Goal: Information Seeking & Learning: Learn about a topic

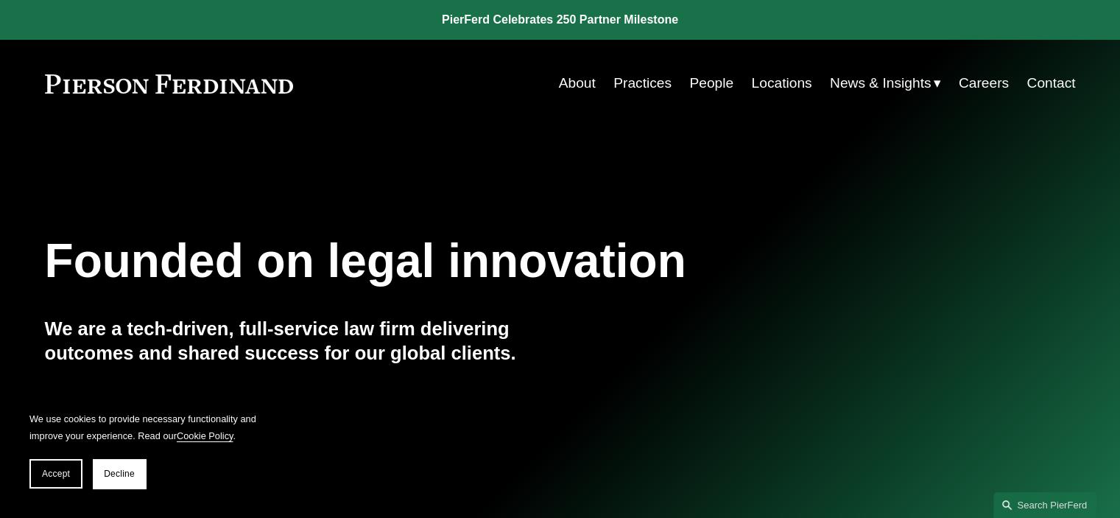
click at [0, 0] on span "News" at bounding box center [0, 0] width 0 height 0
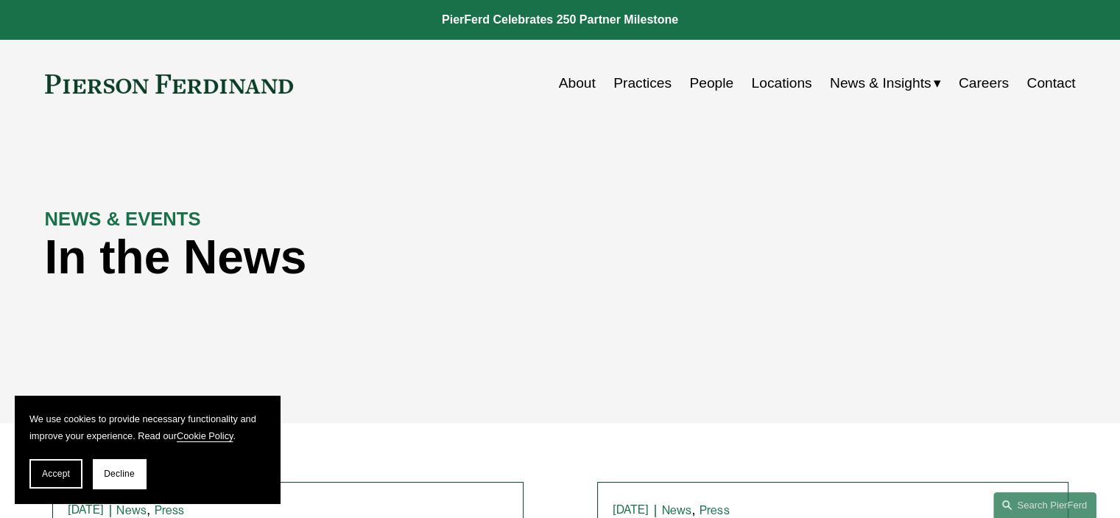
click at [115, 468] on button "Decline" at bounding box center [119, 473] width 53 height 29
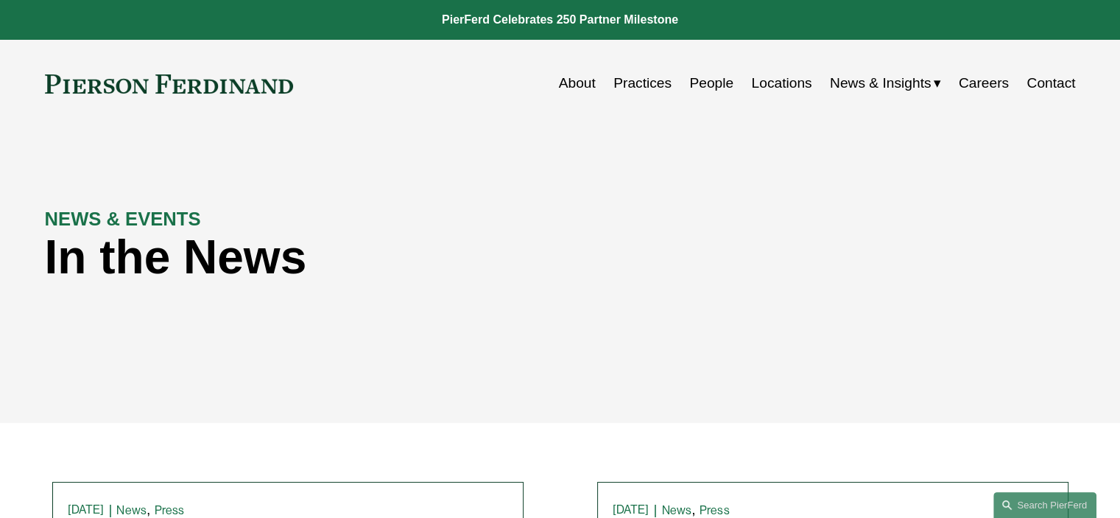
click at [695, 87] on link "People" at bounding box center [711, 83] width 44 height 28
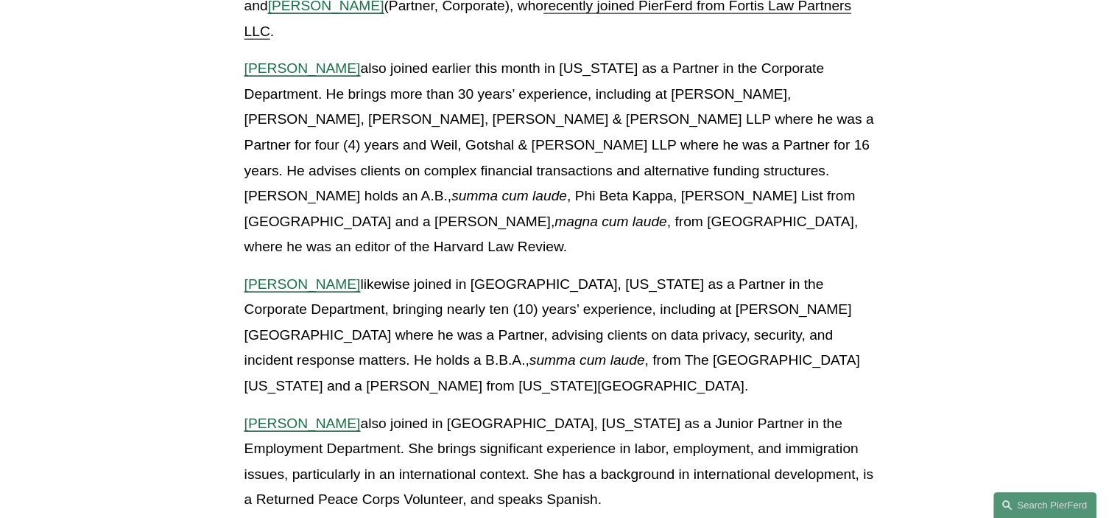
scroll to position [3357, 0]
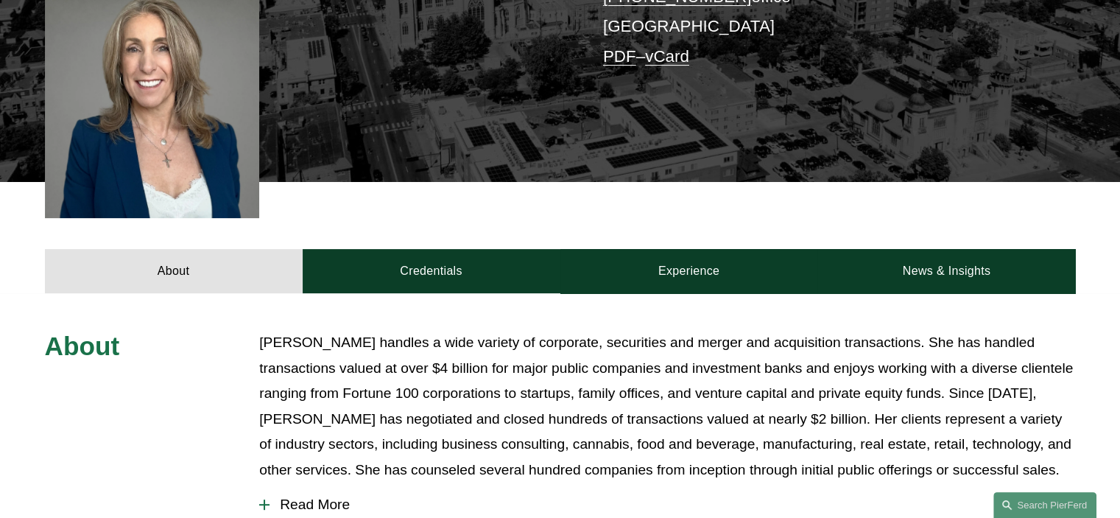
scroll to position [442, 0]
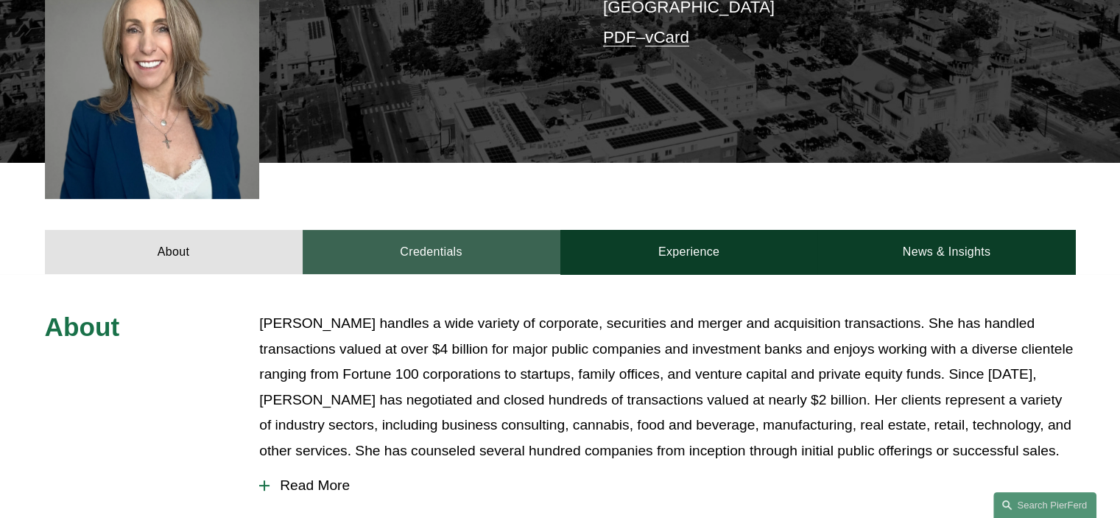
click at [449, 230] on link "Credentials" at bounding box center [432, 252] width 258 height 44
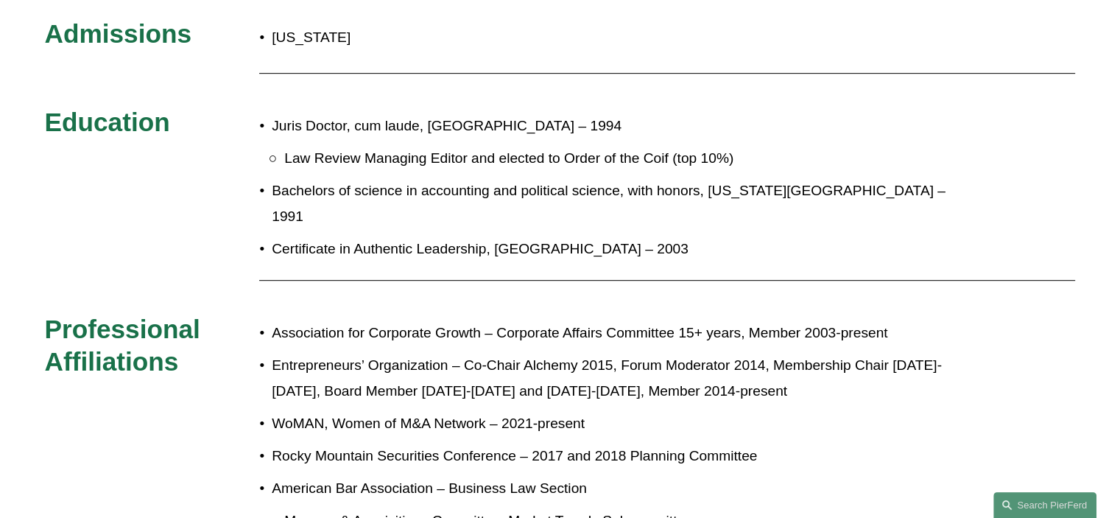
scroll to position [736, 0]
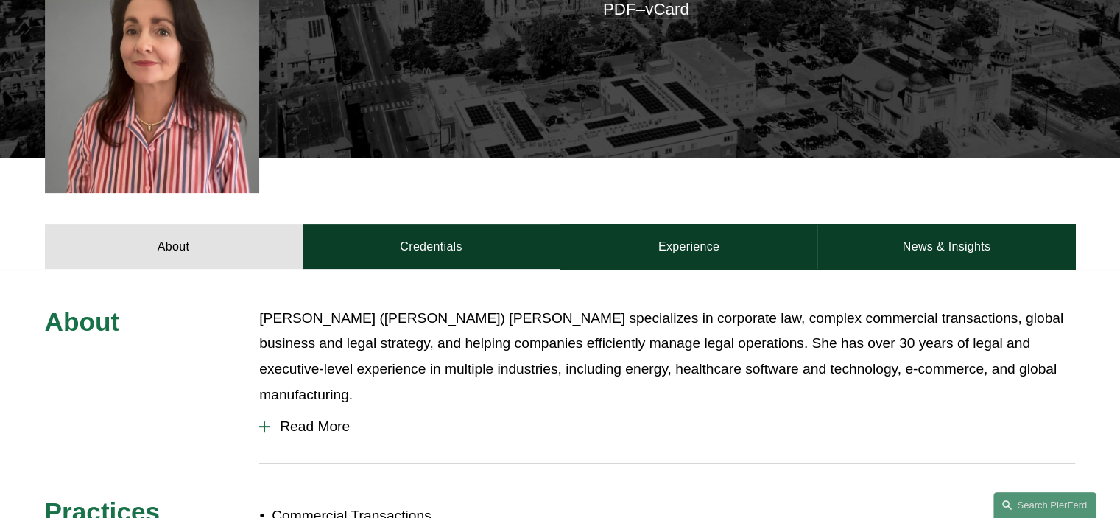
scroll to position [471, 0]
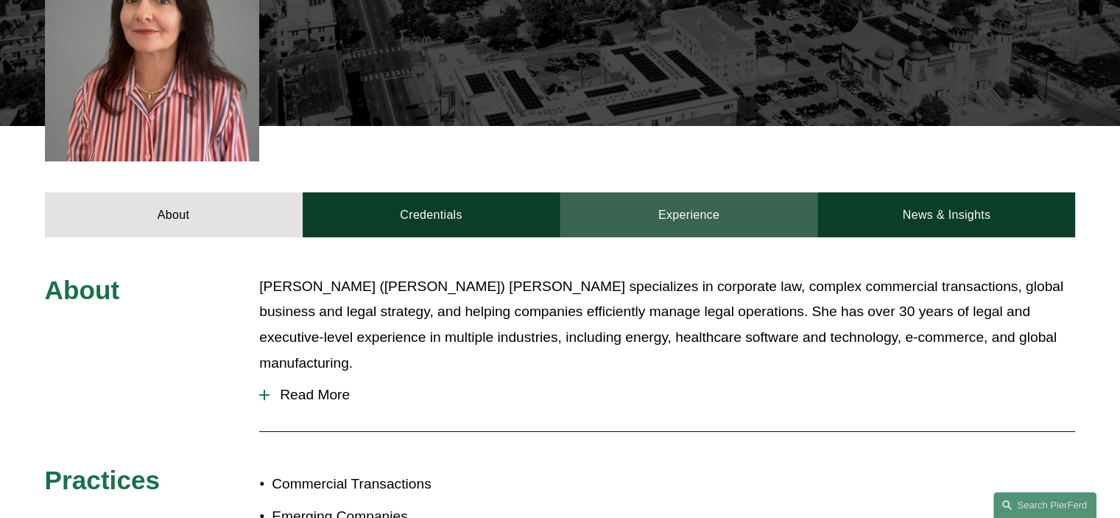
click at [669, 199] on link "Experience" at bounding box center [689, 214] width 258 height 44
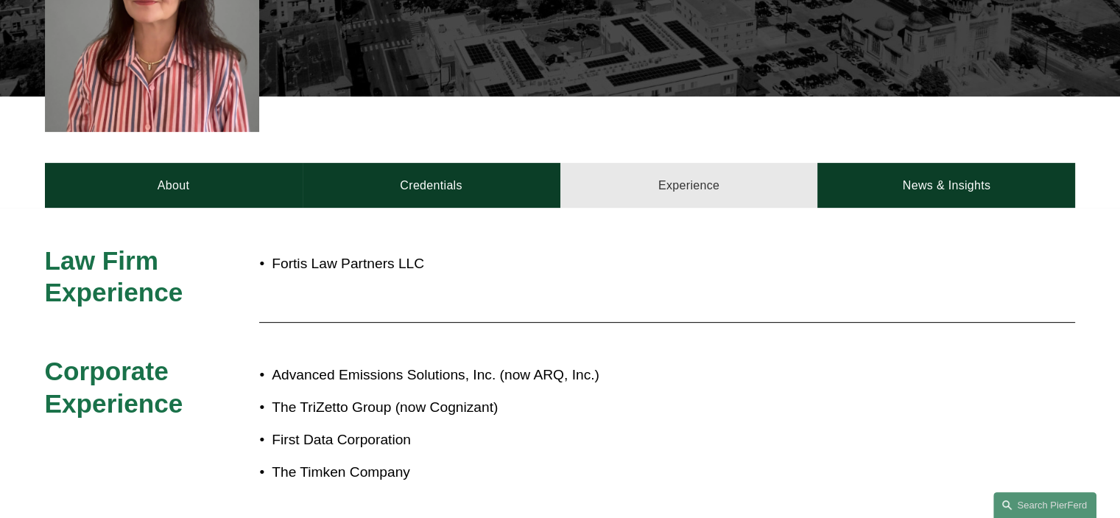
scroll to position [530, 0]
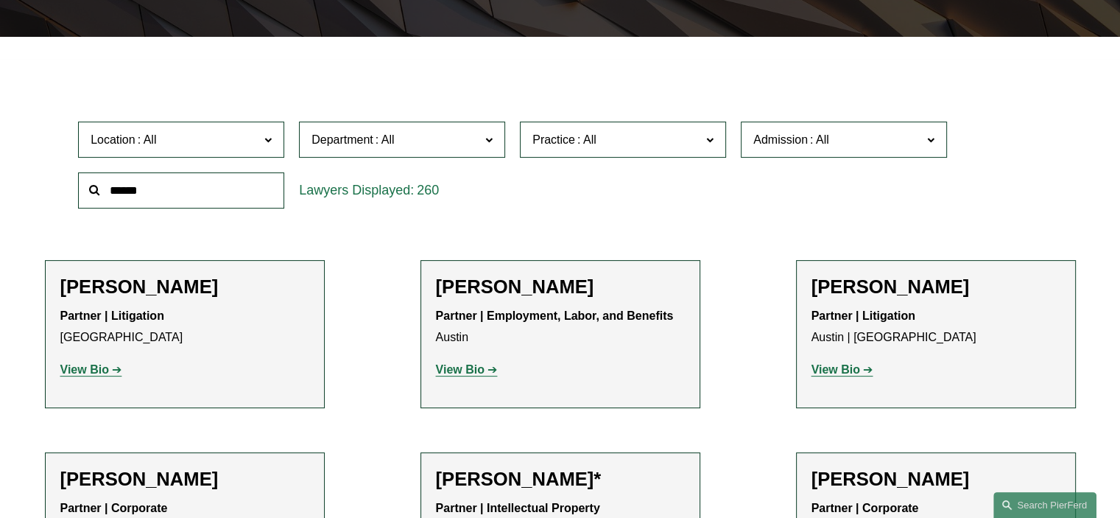
scroll to position [409, 0]
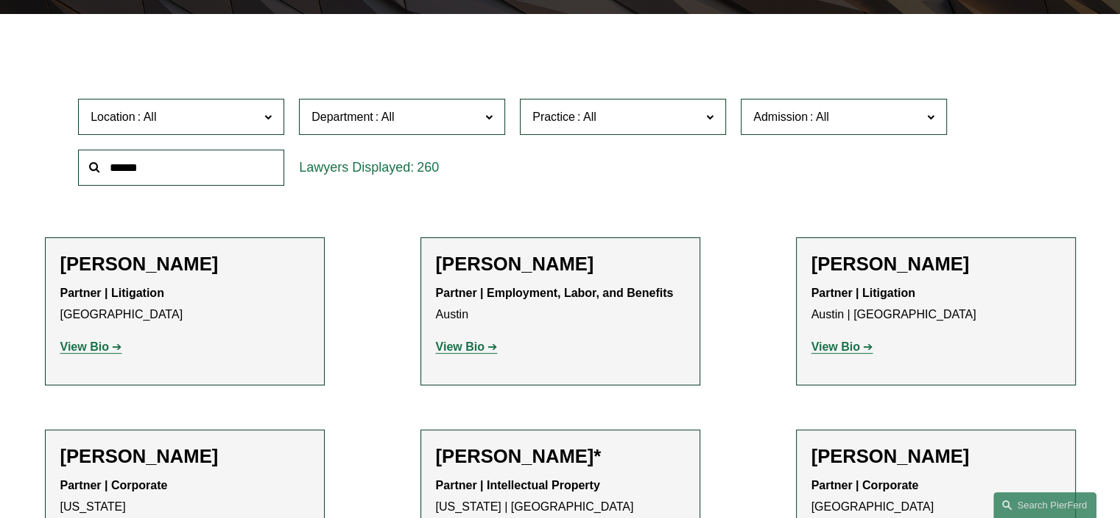
click at [258, 118] on span "Location" at bounding box center [175, 117] width 169 height 20
click at [0, 0] on link "Chicago" at bounding box center [0, 0] width 0 height 0
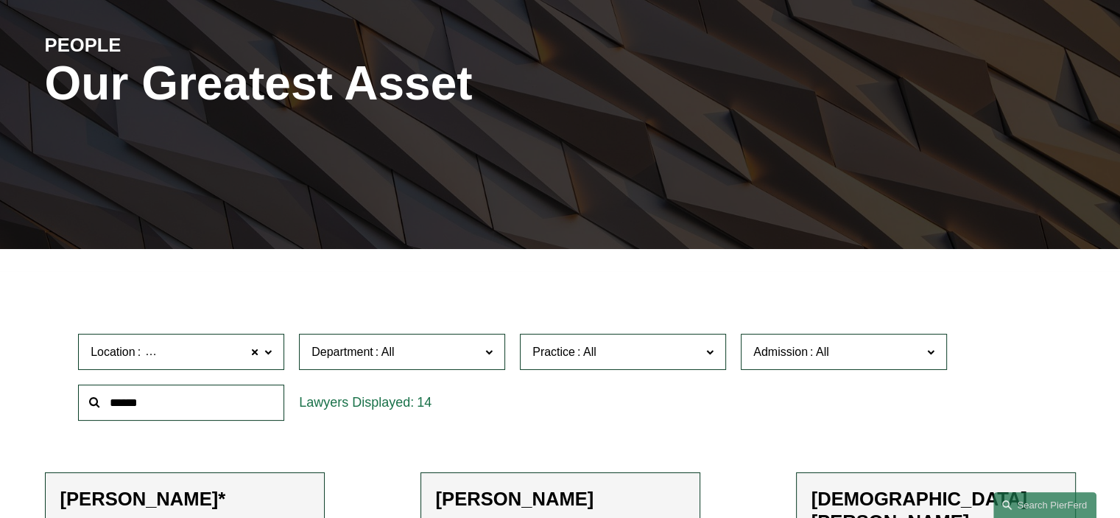
scroll to position [324, 0]
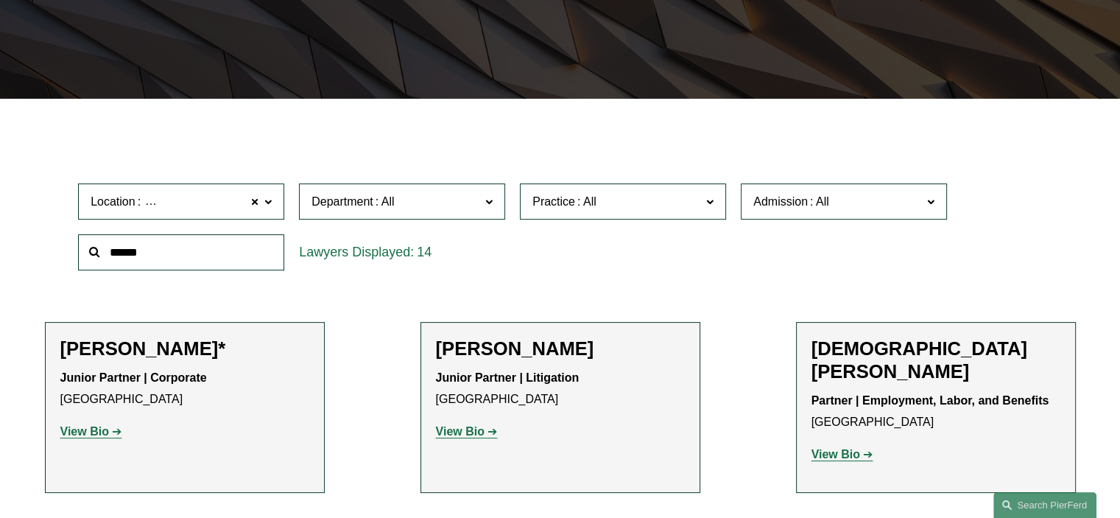
drag, startPoint x: 272, startPoint y: 202, endPoint x: 276, endPoint y: 208, distance: 7.6
click at [272, 201] on label "Location Chicago" at bounding box center [181, 201] width 206 height 36
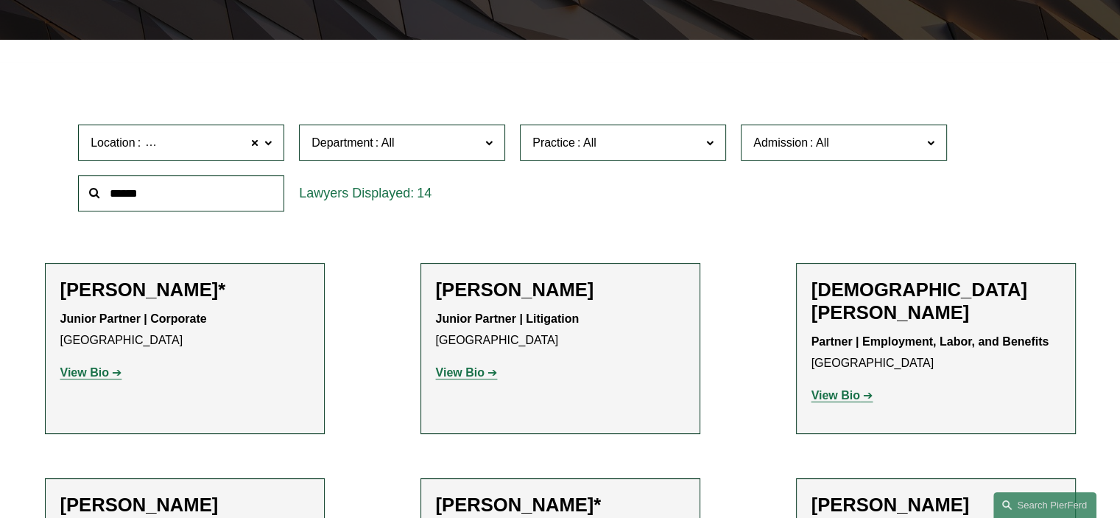
scroll to position [160, 0]
click at [0, 0] on link "Cincinnati" at bounding box center [0, 0] width 0 height 0
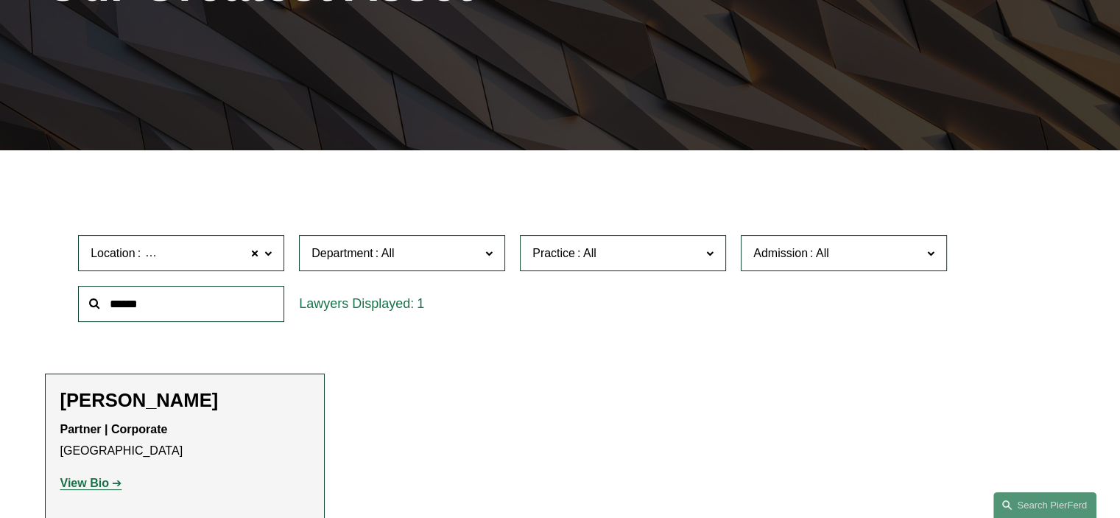
scroll to position [302, 0]
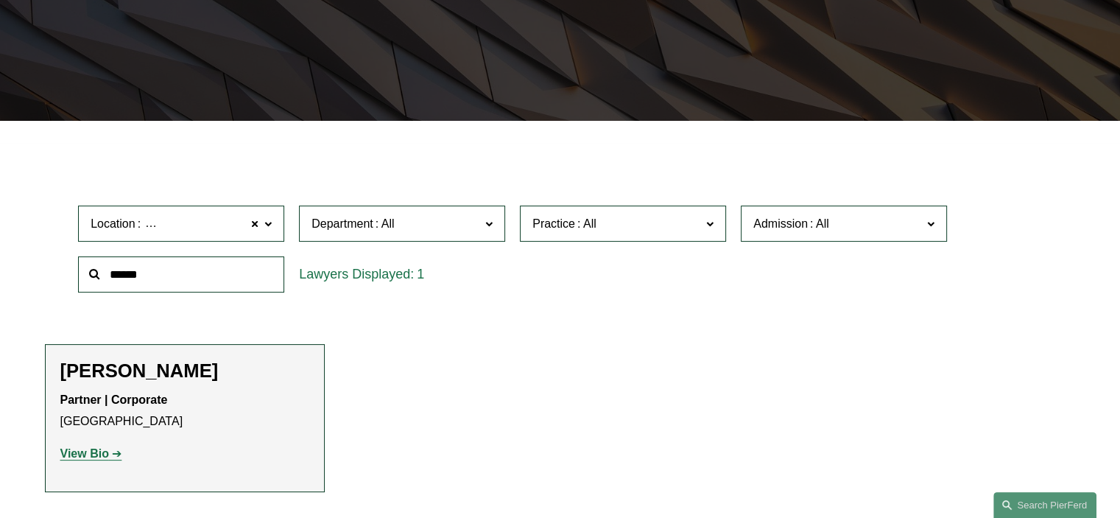
click at [274, 225] on label "Location Cincinnati" at bounding box center [181, 223] width 206 height 36
click at [0, 0] on link "Cleveland" at bounding box center [0, 0] width 0 height 0
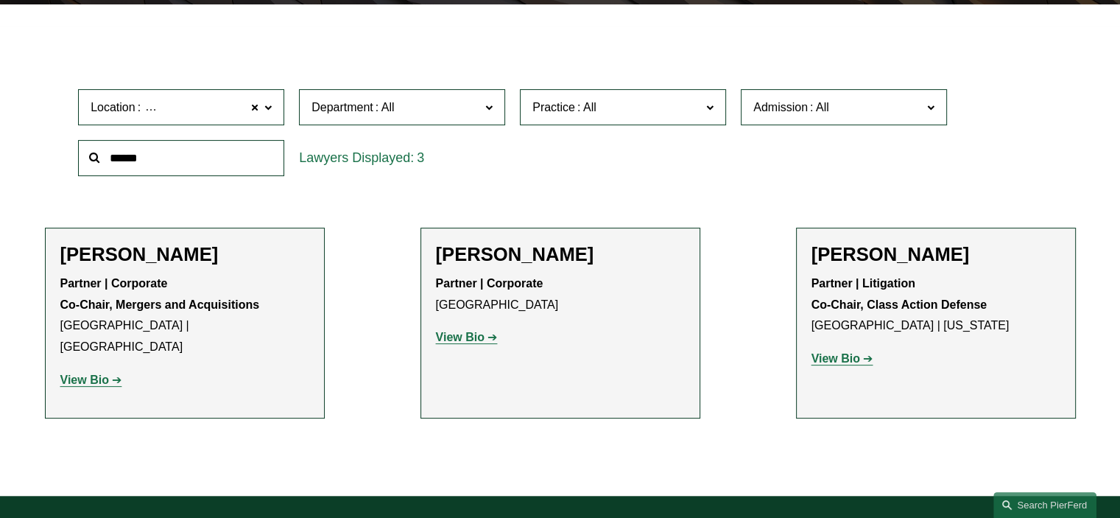
scroll to position [420, 0]
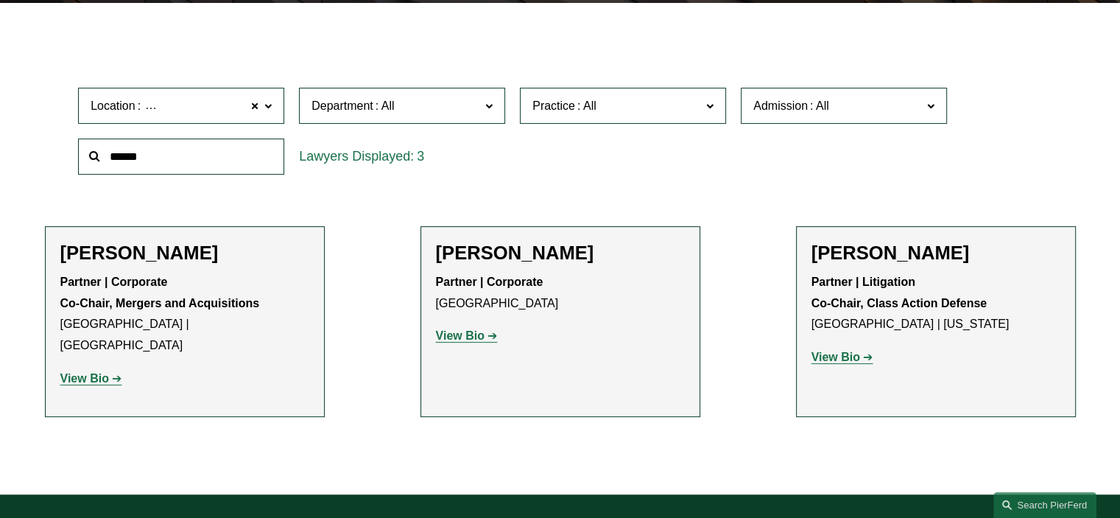
click at [265, 106] on span at bounding box center [267, 105] width 7 height 19
click at [0, 0] on link "Columbus" at bounding box center [0, 0] width 0 height 0
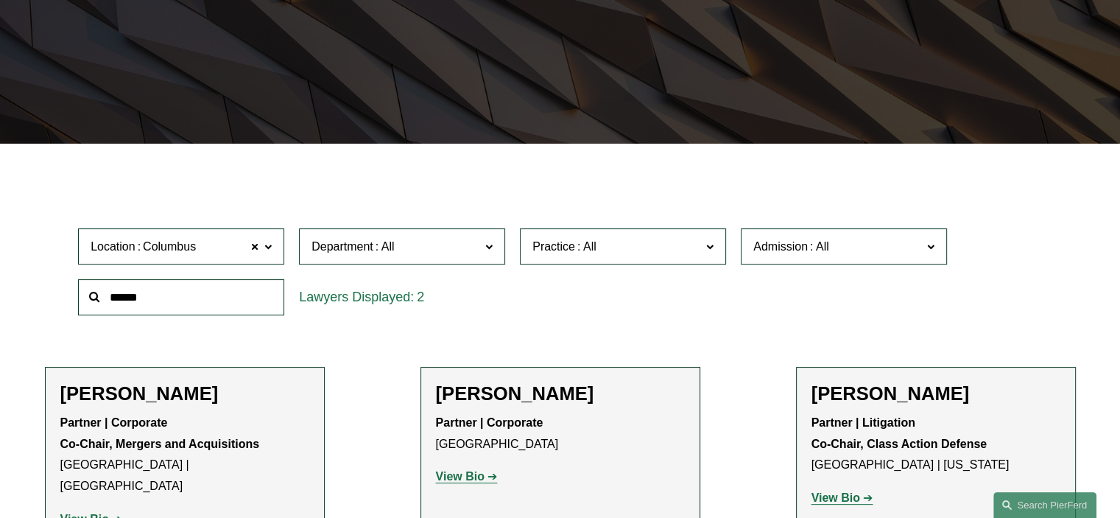
scroll to position [272, 0]
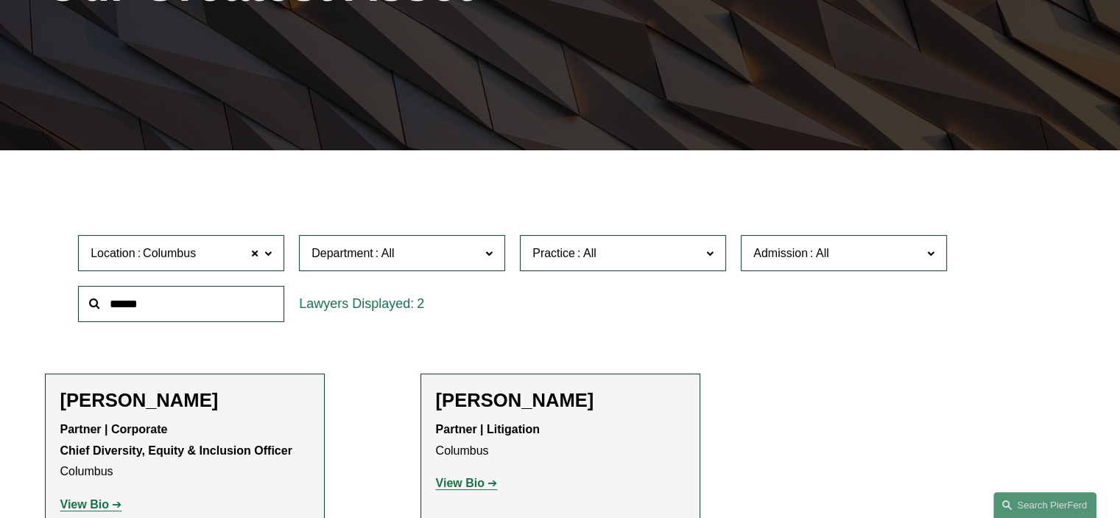
click at [265, 254] on span at bounding box center [267, 252] width 7 height 19
drag, startPoint x: 284, startPoint y: 341, endPoint x: 285, endPoint y: 356, distance: 14.7
click at [285, 356] on ul "Filter Location Columbus Columbus All Atlanta Austin Boston Charlotte Chicago C…" at bounding box center [560, 362] width 1098 height 359
click at [0, 0] on ul "All Atlanta Austin Boston Charlotte Chicago Cincinnati Cleveland Columbus Dalla…" at bounding box center [0, 0] width 0 height 0
click at [0, 367] on div "Filter Location Columbus Columbus All Atlanta Austin Boston Charlotte Chicago C…" at bounding box center [560, 374] width 1120 height 404
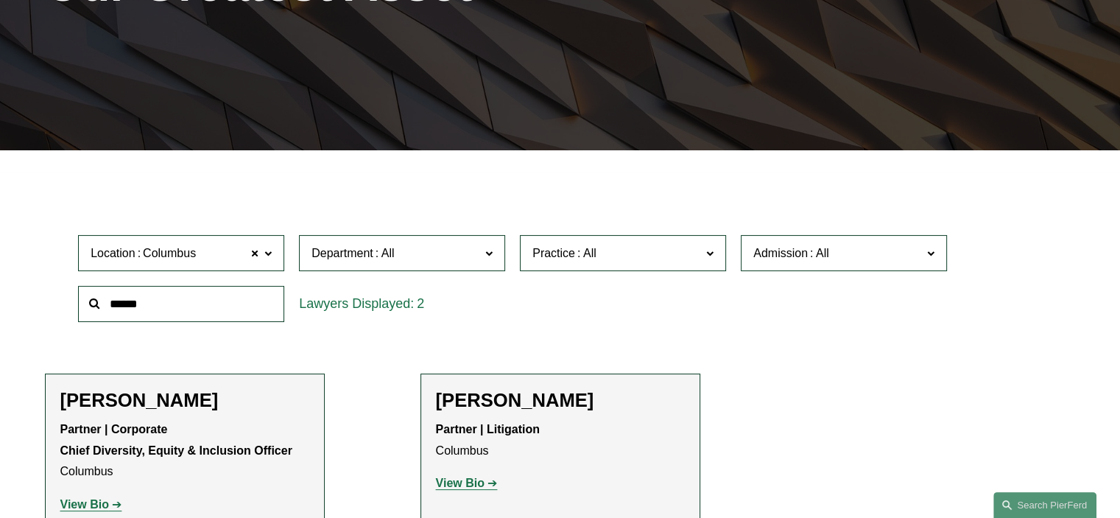
scroll to position [338, 0]
click at [0, 0] on link "Detroit" at bounding box center [0, 0] width 0 height 0
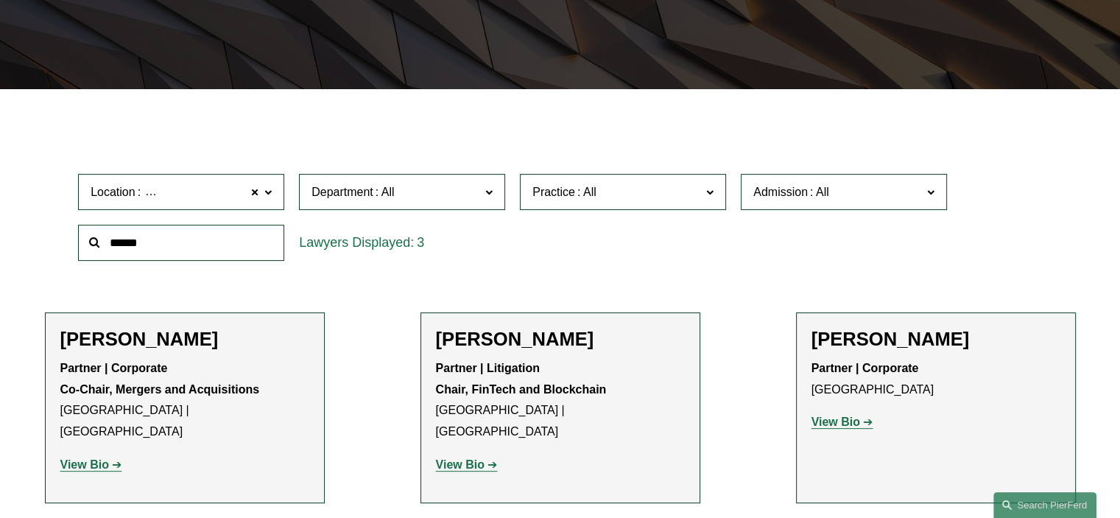
scroll to position [331, 0]
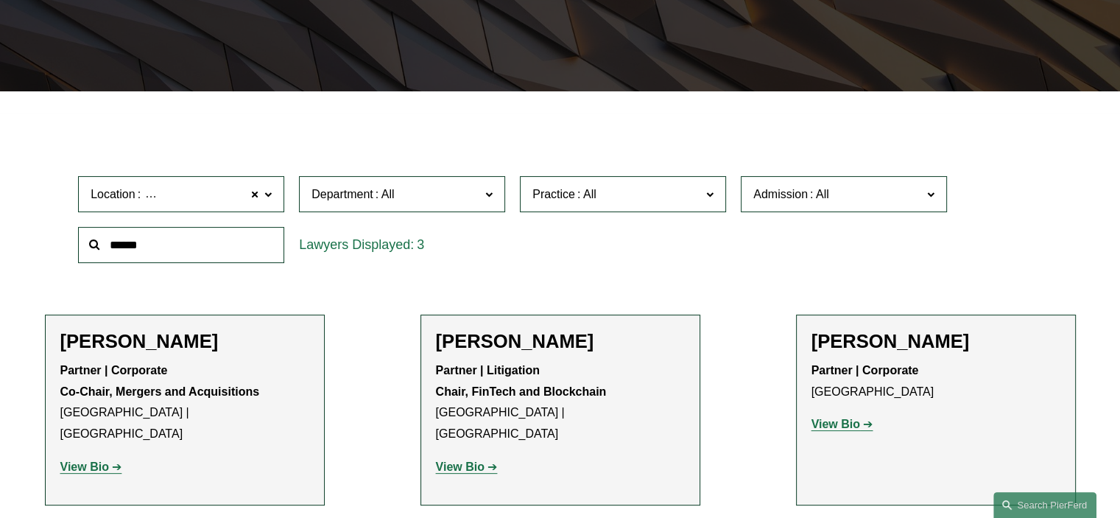
click at [270, 197] on span at bounding box center [267, 193] width 7 height 19
drag, startPoint x: 282, startPoint y: 316, endPoint x: 282, endPoint y: 329, distance: 13.3
click at [0, 0] on ul "All Atlanta Austin Boston Charlotte Chicago Cincinnati Cleveland Columbus Dalla…" at bounding box center [0, 0] width 0 height 0
click at [0, 348] on div "Filter Location Detroit Detroit All Atlanta Austin Boston Charlotte Chicago Cin…" at bounding box center [560, 347] width 1120 height 469
drag, startPoint x: 283, startPoint y: 339, endPoint x: 283, endPoint y: 346, distance: 7.4
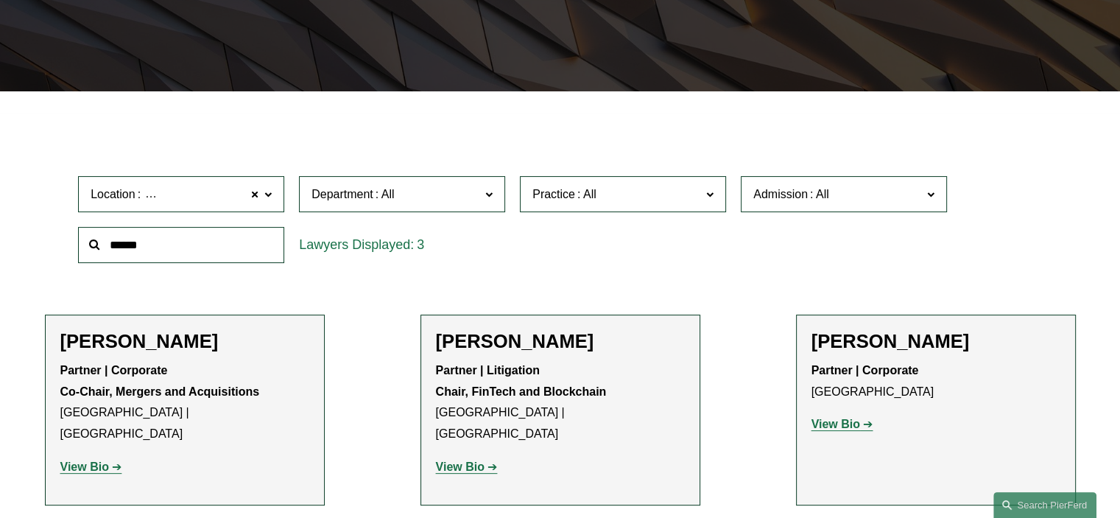
click at [0, 0] on ul "All Atlanta Austin Boston Charlotte Chicago Cincinnati Cleveland Columbus Dalla…" at bounding box center [0, 0] width 0 height 0
drag, startPoint x: 283, startPoint y: 335, endPoint x: 284, endPoint y: 350, distance: 14.8
click at [0, 0] on ul "All Atlanta Austin Boston Charlotte Chicago Cincinnati Cleveland Columbus Dalla…" at bounding box center [0, 0] width 0 height 0
drag, startPoint x: 283, startPoint y: 322, endPoint x: 283, endPoint y: 339, distance: 16.2
click at [0, 0] on ul "All Atlanta Austin Boston Charlotte Chicago Cincinnati Cleveland Columbus Dalla…" at bounding box center [0, 0] width 0 height 0
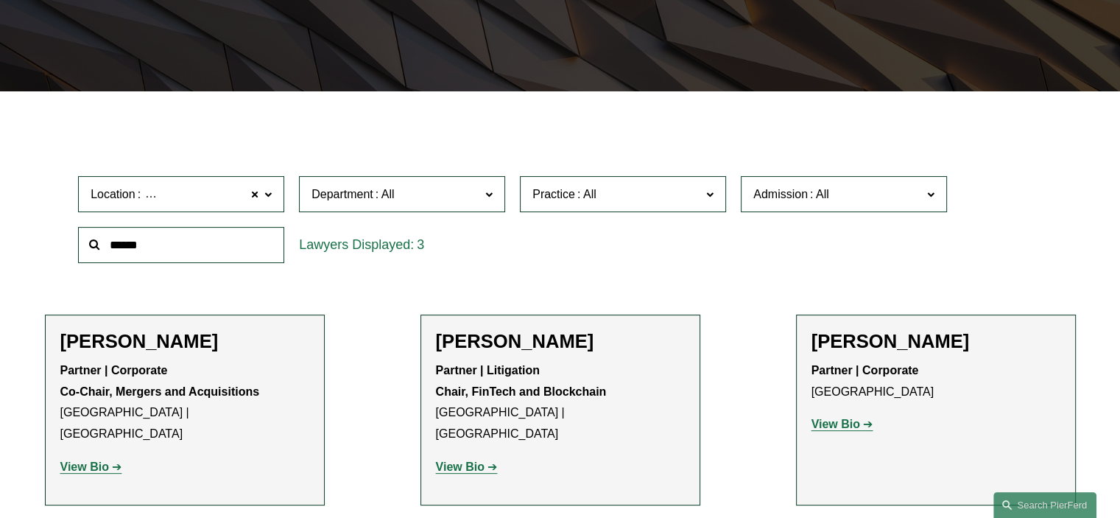
scroll to position [530, 0]
click at [0, 0] on link "Northern Virginia" at bounding box center [0, 0] width 0 height 0
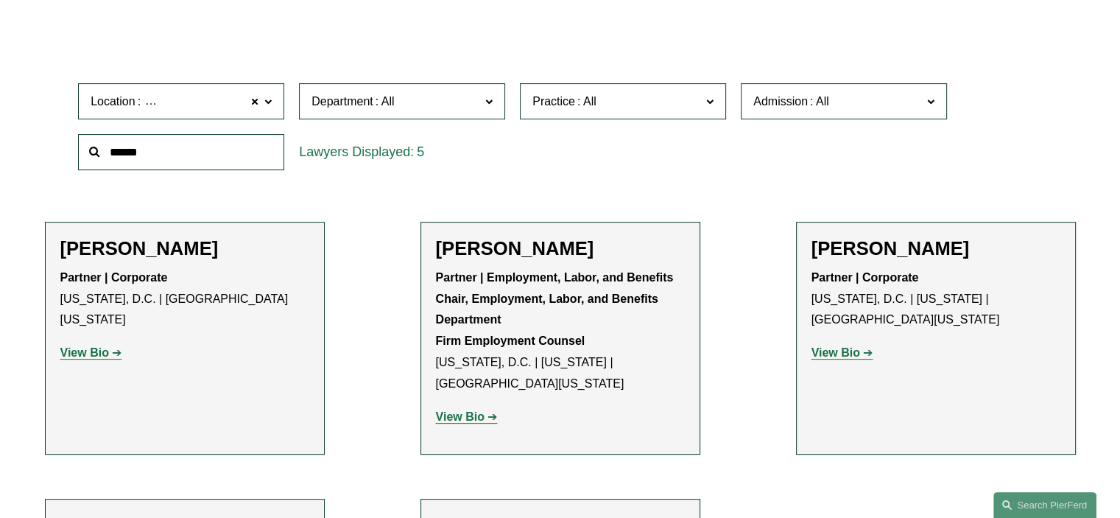
scroll to position [390, 0]
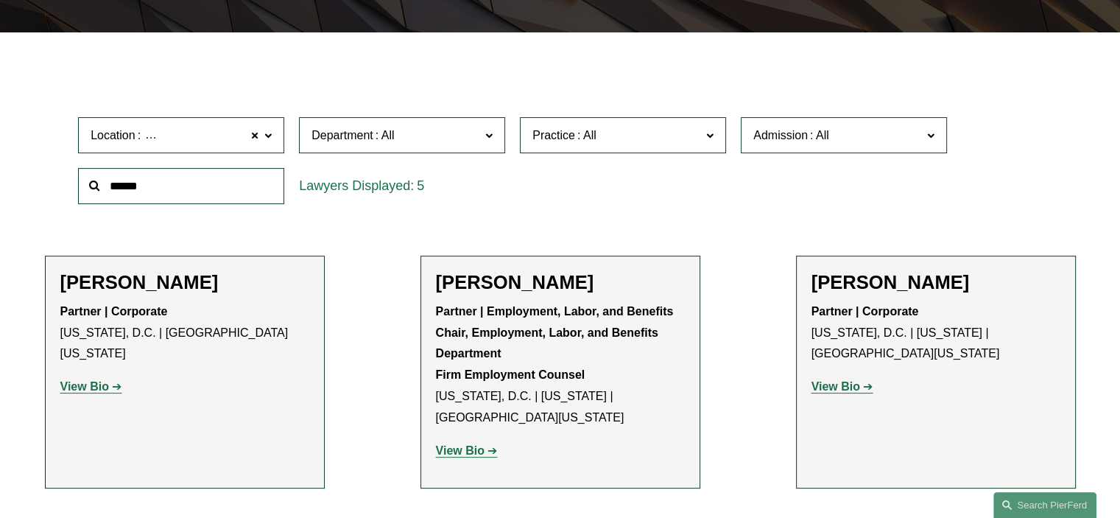
click at [268, 135] on span at bounding box center [267, 134] width 7 height 19
click at [0, 0] on link "Phoenix" at bounding box center [0, 0] width 0 height 0
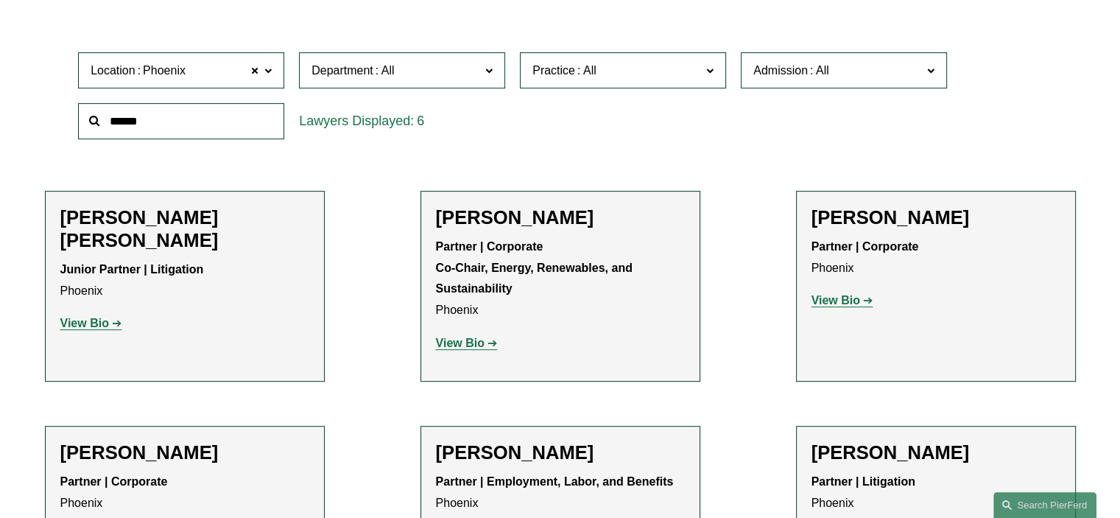
scroll to position [449, 0]
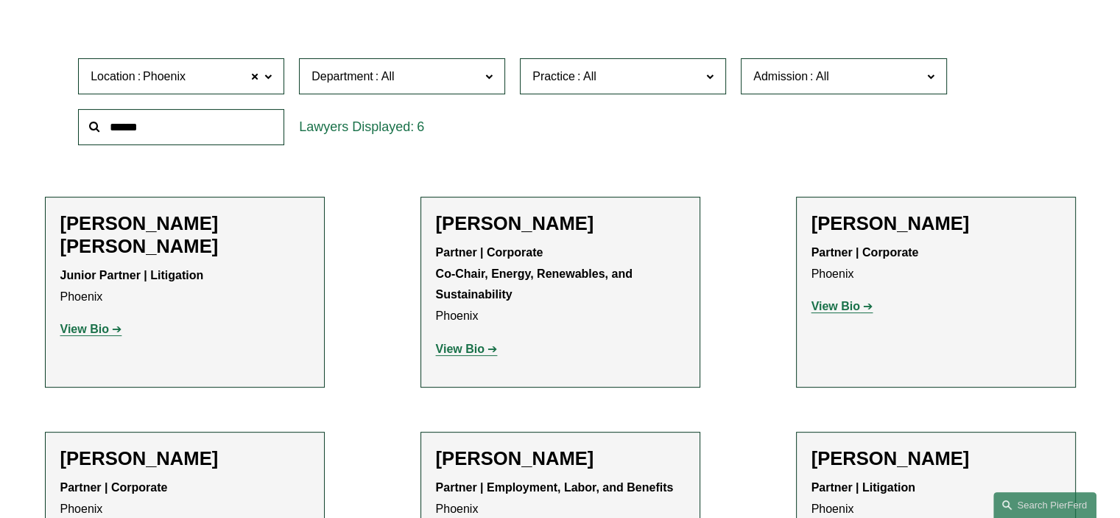
click at [269, 80] on span at bounding box center [267, 75] width 7 height 19
click at [0, 0] on link "Tampa" at bounding box center [0, 0] width 0 height 0
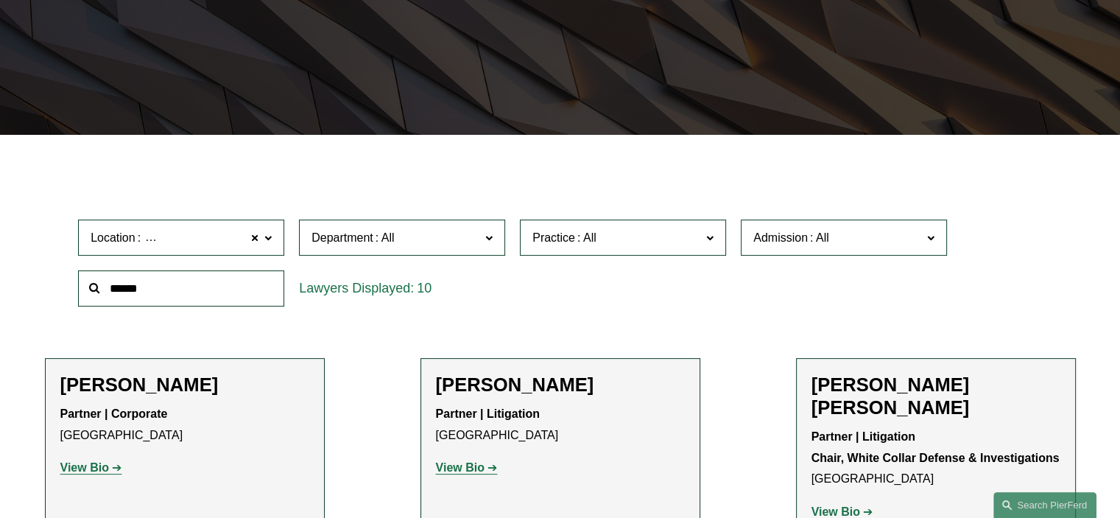
scroll to position [272, 0]
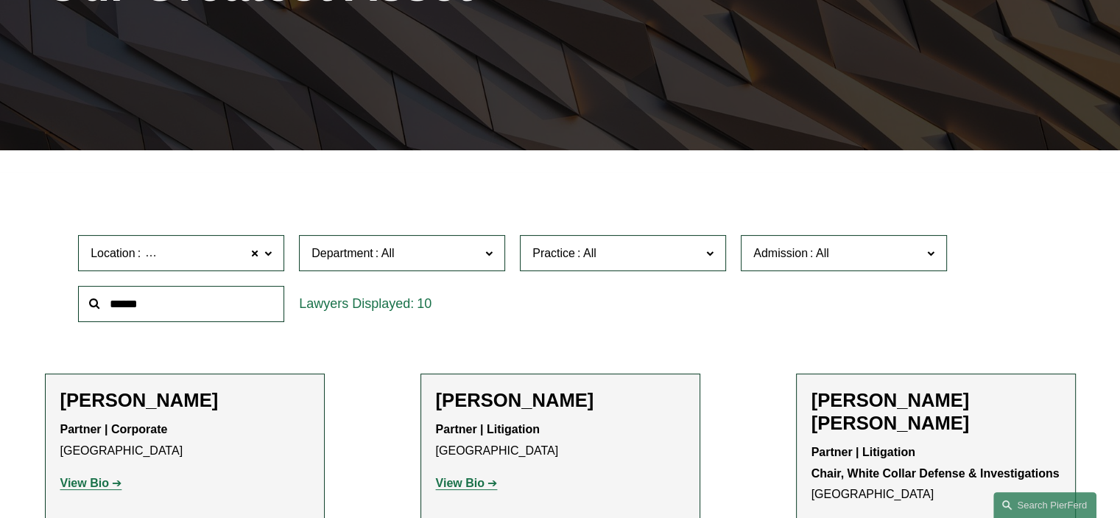
click at [255, 253] on span at bounding box center [254, 253] width 9 height 19
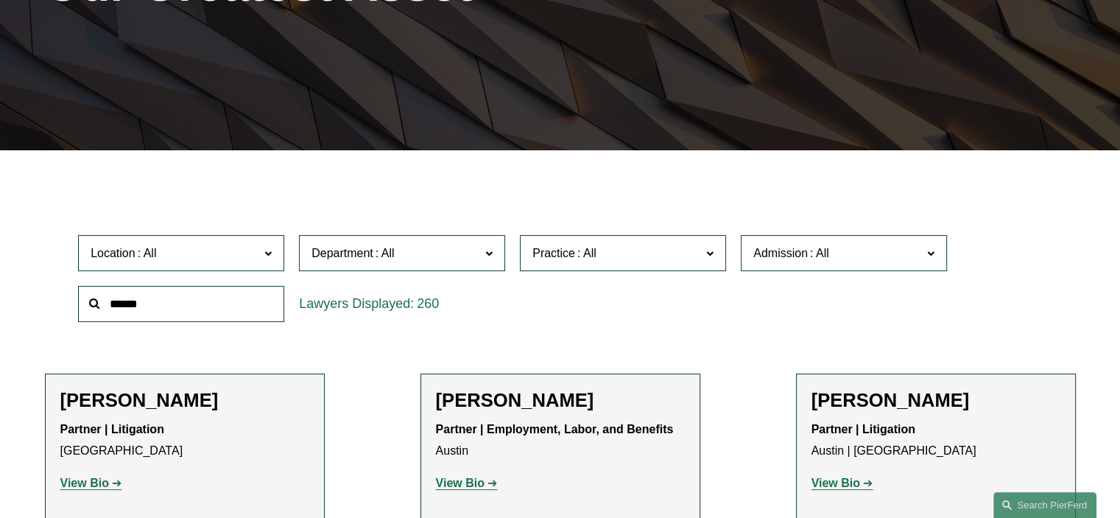
click at [489, 253] on span at bounding box center [488, 252] width 7 height 19
click at [0, 0] on link "Litigation" at bounding box center [0, 0] width 0 height 0
click at [281, 250] on label "Location" at bounding box center [181, 253] width 206 height 36
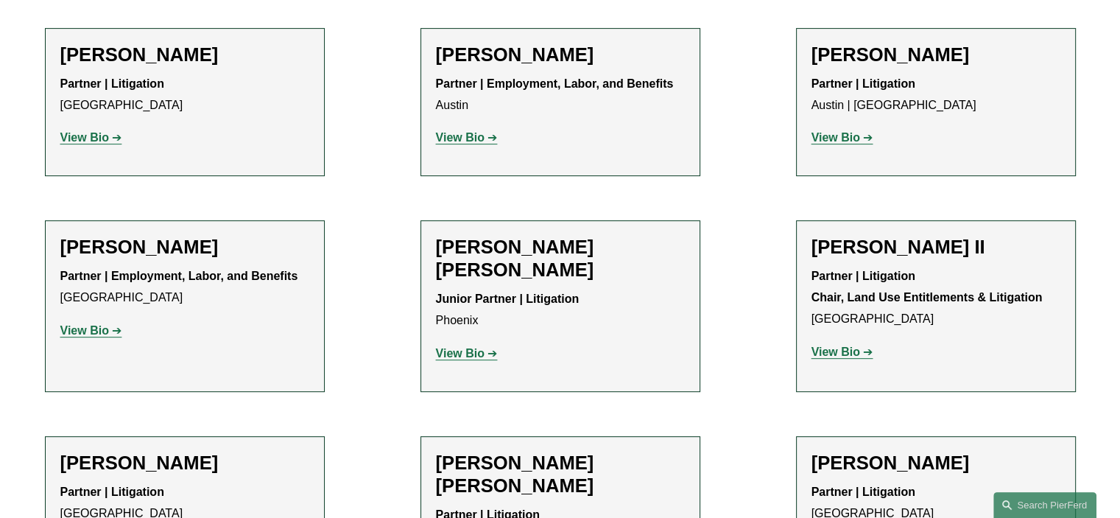
scroll to position [626, 0]
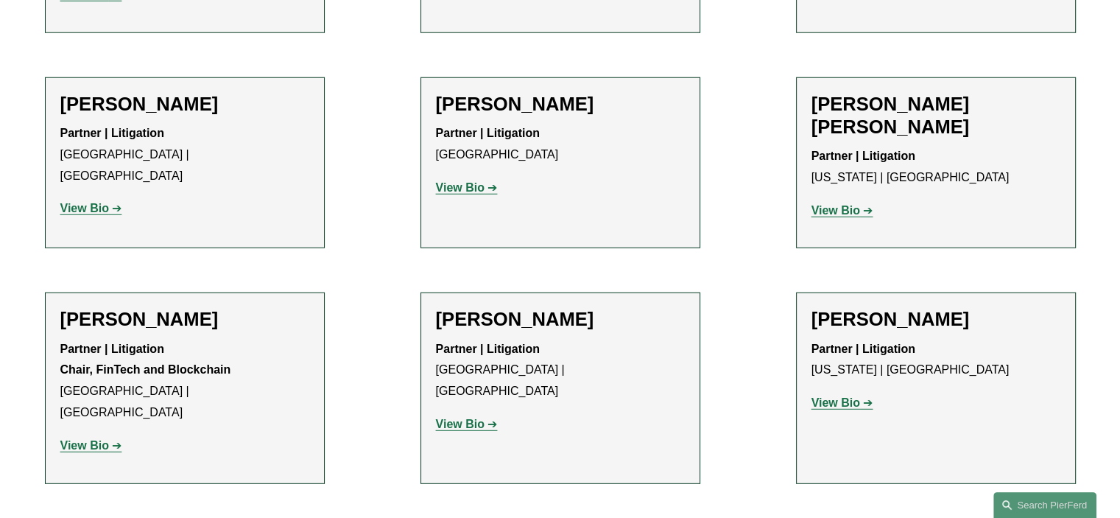
scroll to position [4101, 0]
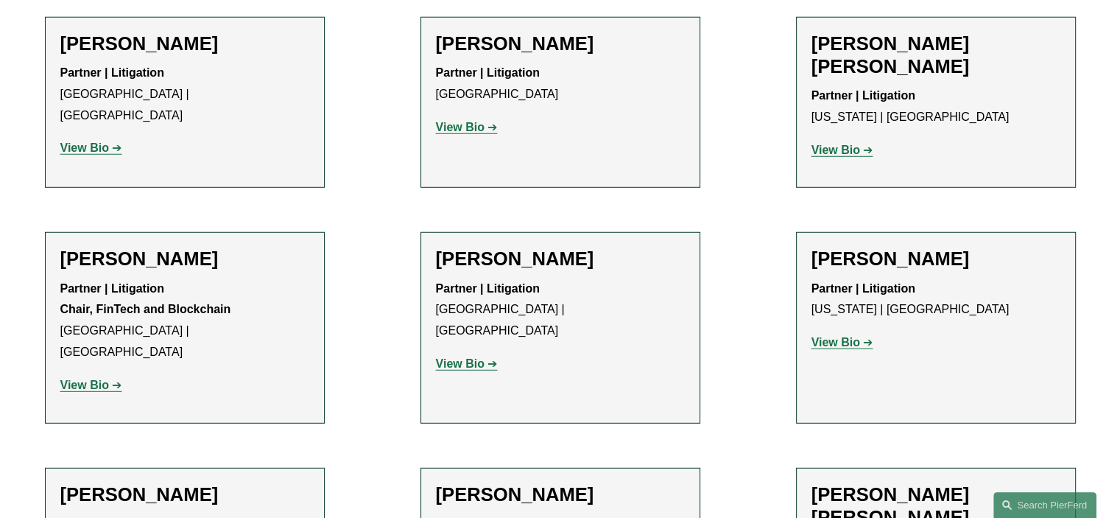
drag, startPoint x: 464, startPoint y: 222, endPoint x: 374, endPoint y: 228, distance: 90.1
click at [374, 229] on ul "Filter Location All Atlanta Austin Boston Charlotte Chicago Cincinnati Clevelan…" at bounding box center [560, 402] width 1098 height 8094
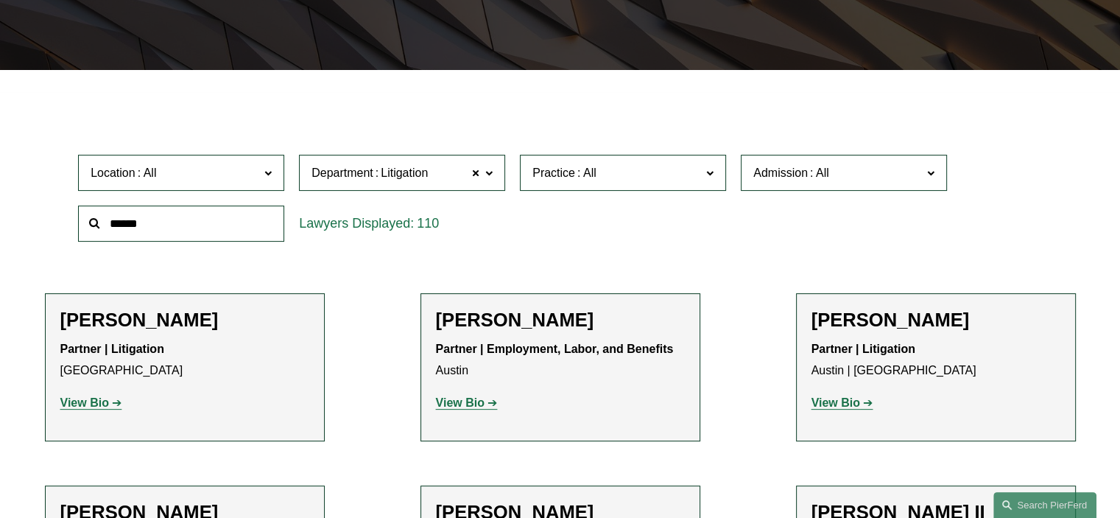
scroll to position [0, 0]
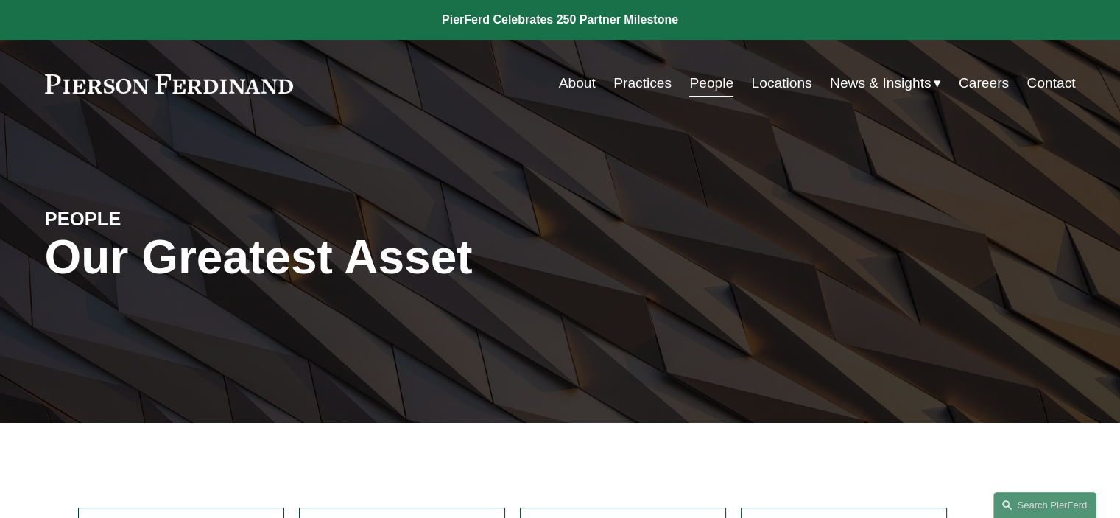
click at [718, 82] on link "People" at bounding box center [711, 83] width 44 height 28
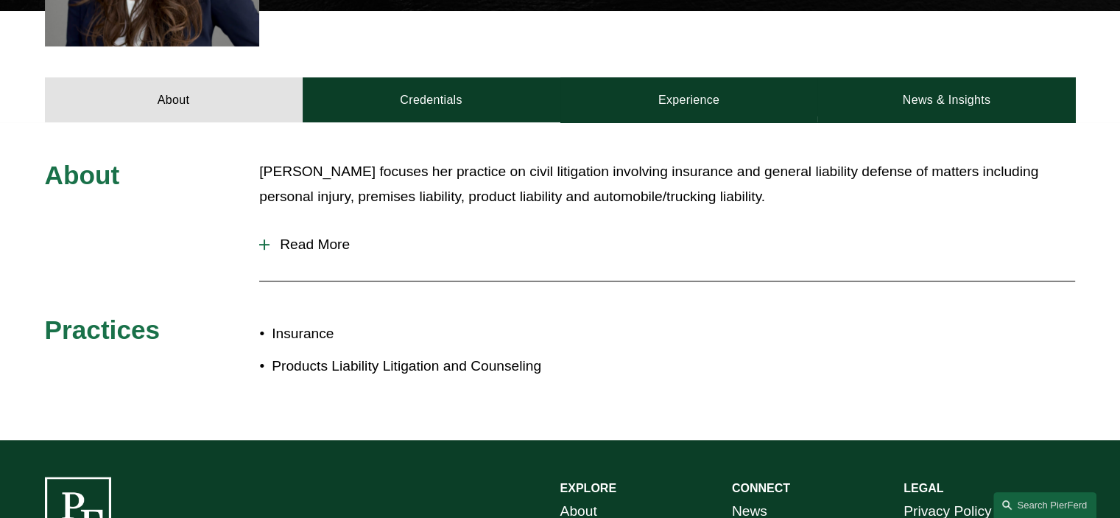
scroll to position [618, 0]
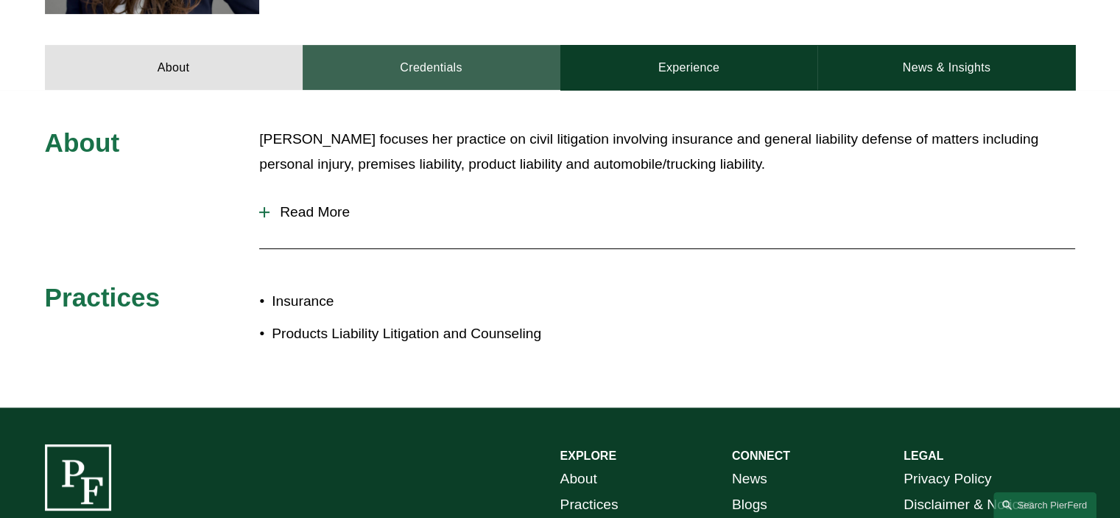
click at [411, 52] on link "Credentials" at bounding box center [432, 67] width 258 height 44
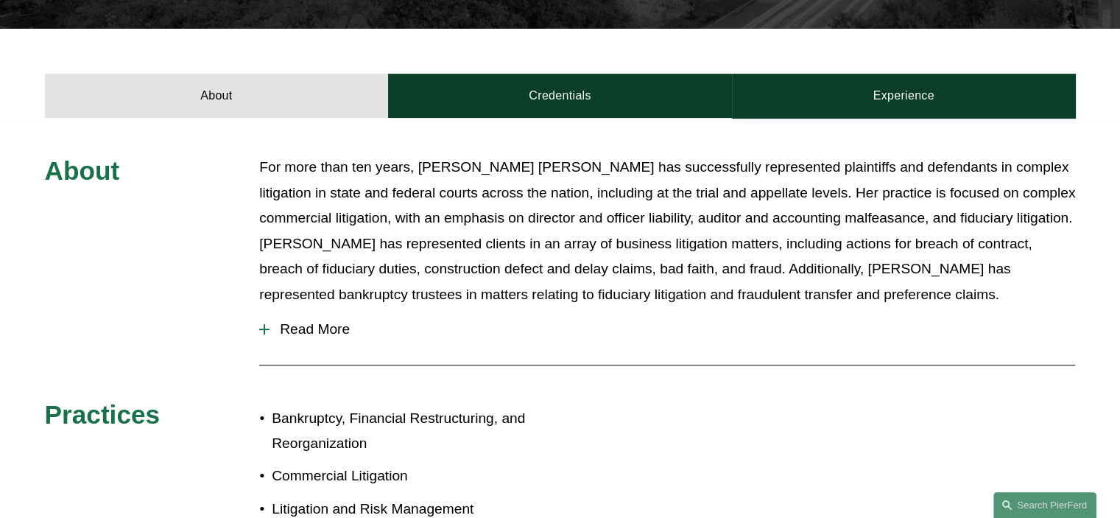
scroll to position [560, 0]
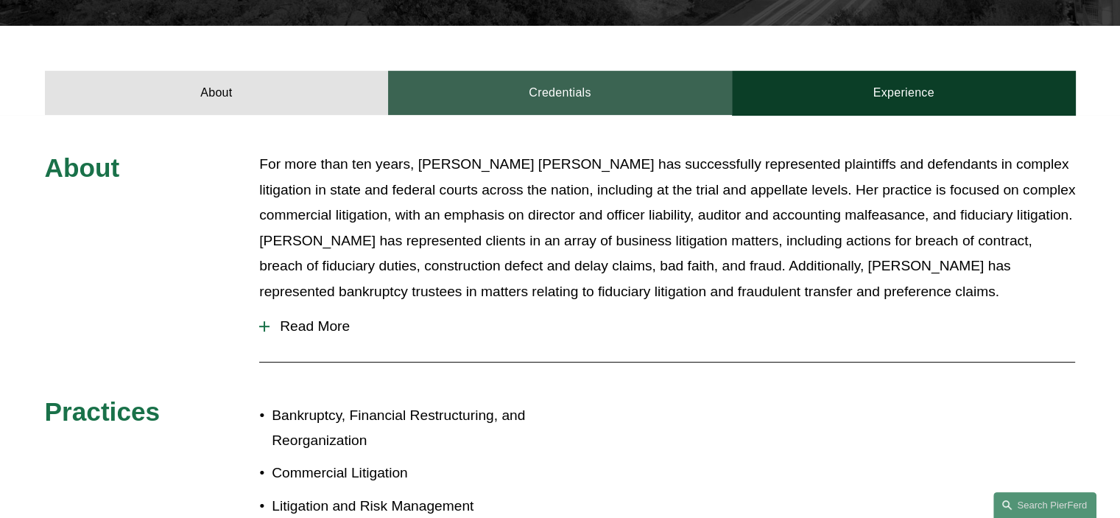
click at [565, 71] on link "Credentials" at bounding box center [560, 93] width 344 height 44
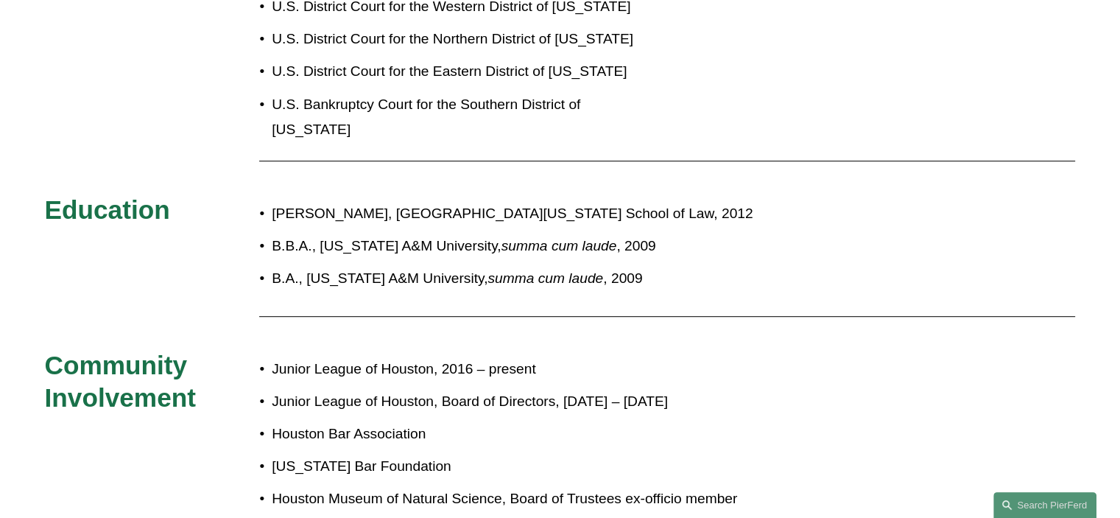
scroll to position [825, 0]
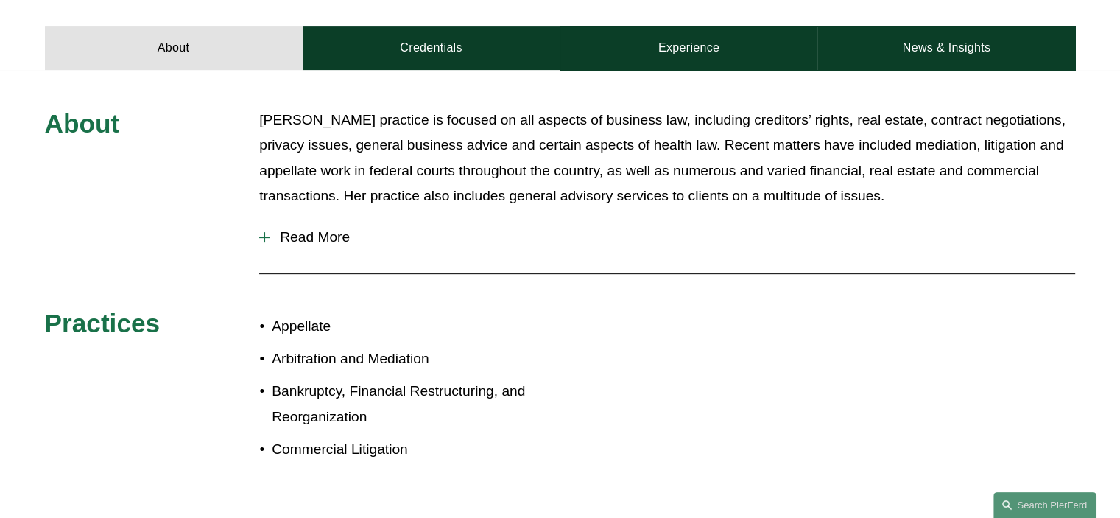
scroll to position [560, 0]
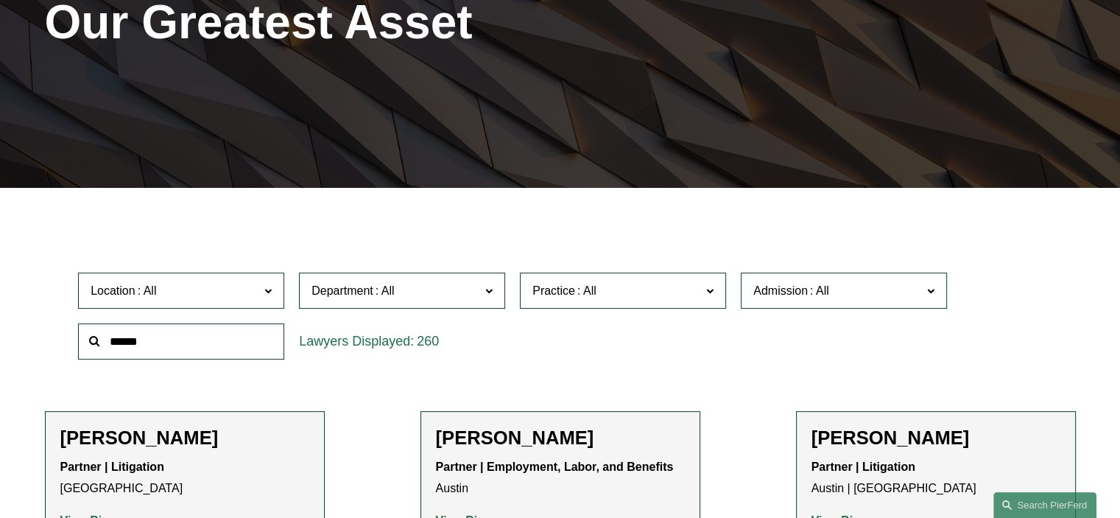
scroll to position [295, 0]
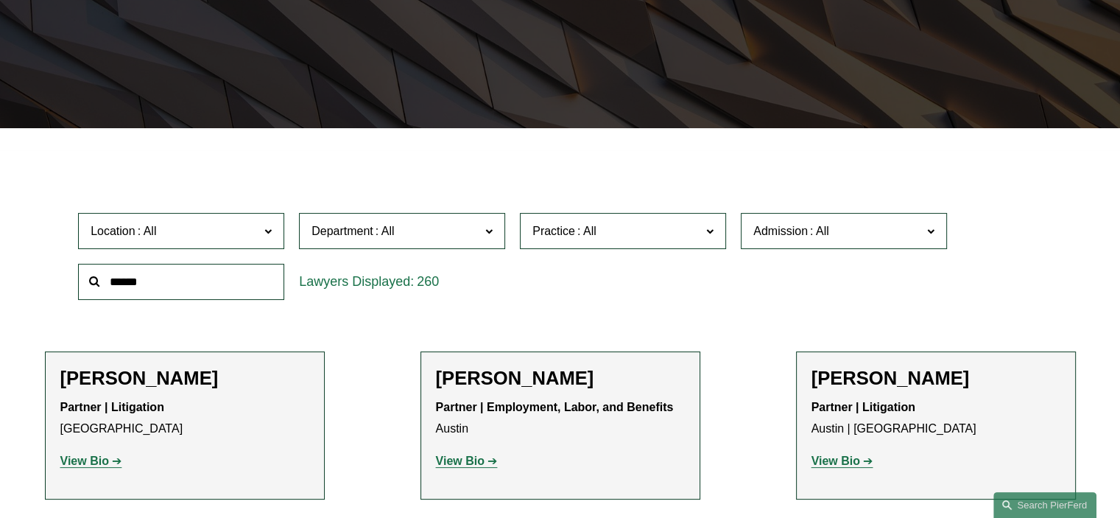
click at [473, 232] on span "Department" at bounding box center [395, 231] width 169 height 20
click at [0, 0] on link "Corporate" at bounding box center [0, 0] width 0 height 0
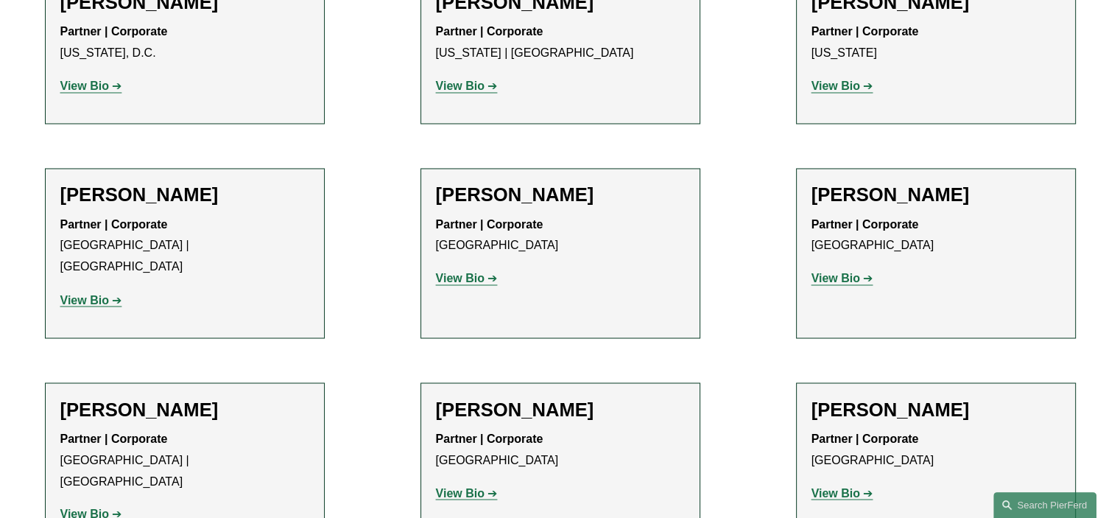
scroll to position [8099, 0]
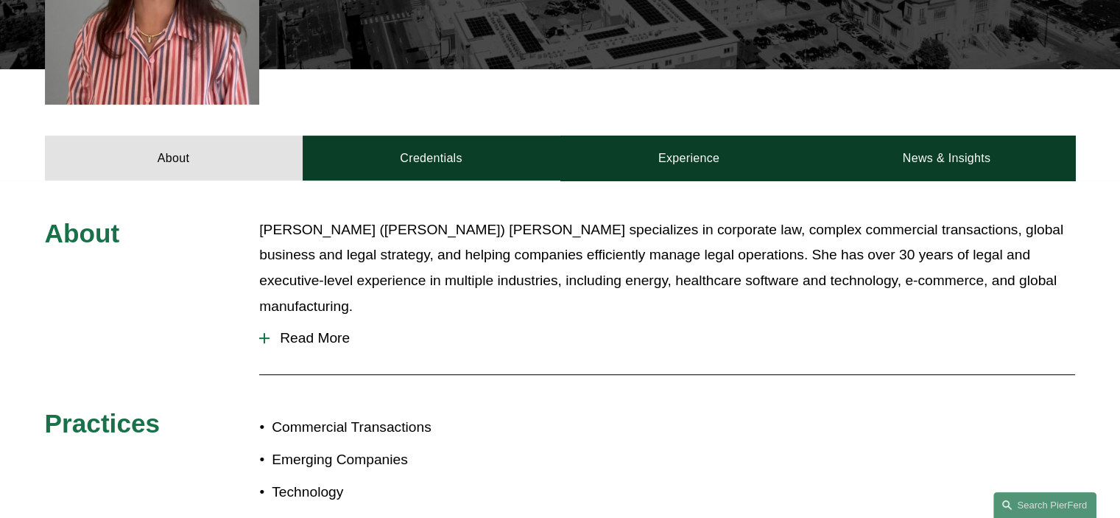
scroll to position [530, 0]
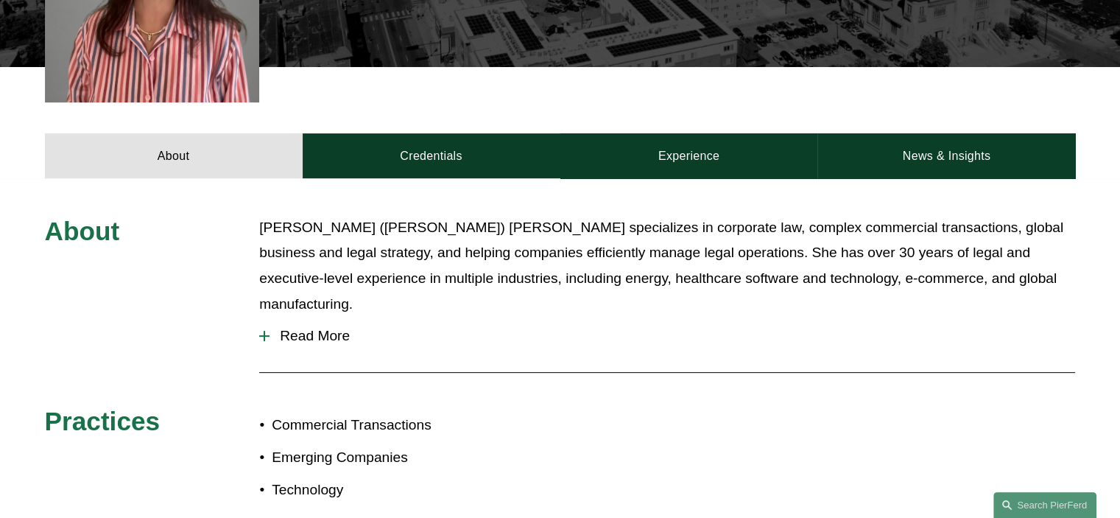
click at [314, 328] on span "Read More" at bounding box center [671, 336] width 805 height 16
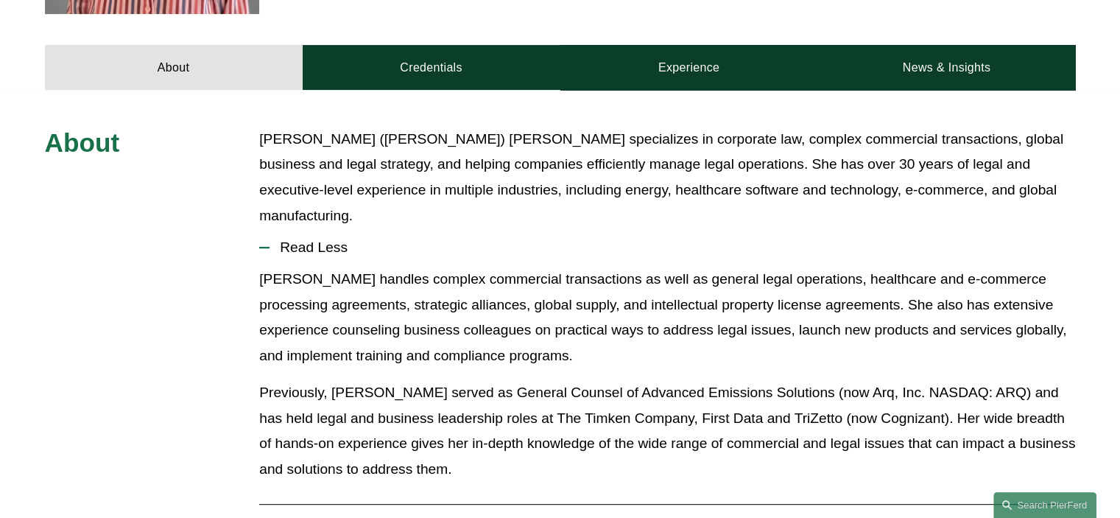
scroll to position [648, 0]
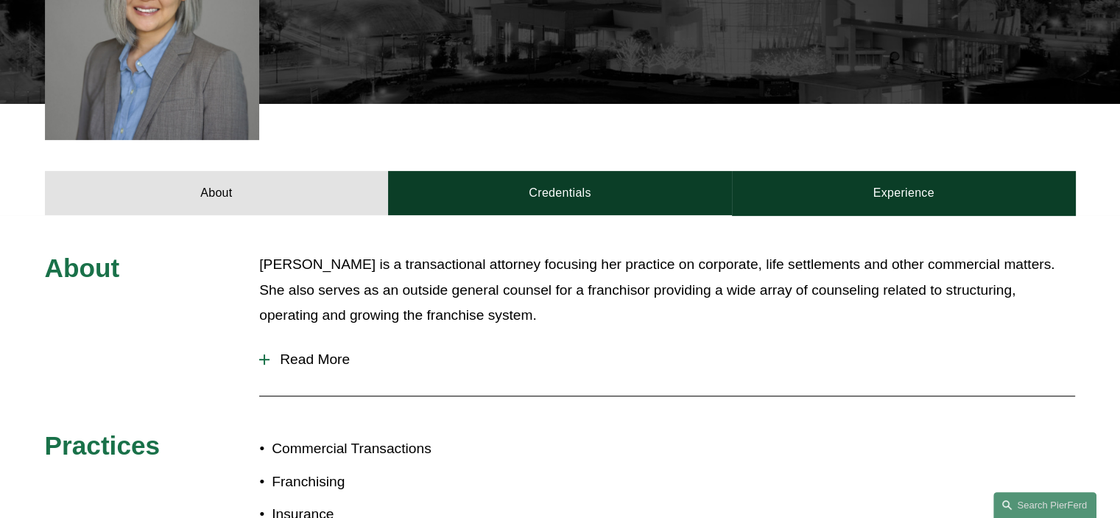
scroll to position [530, 0]
